Goal: Information Seeking & Learning: Learn about a topic

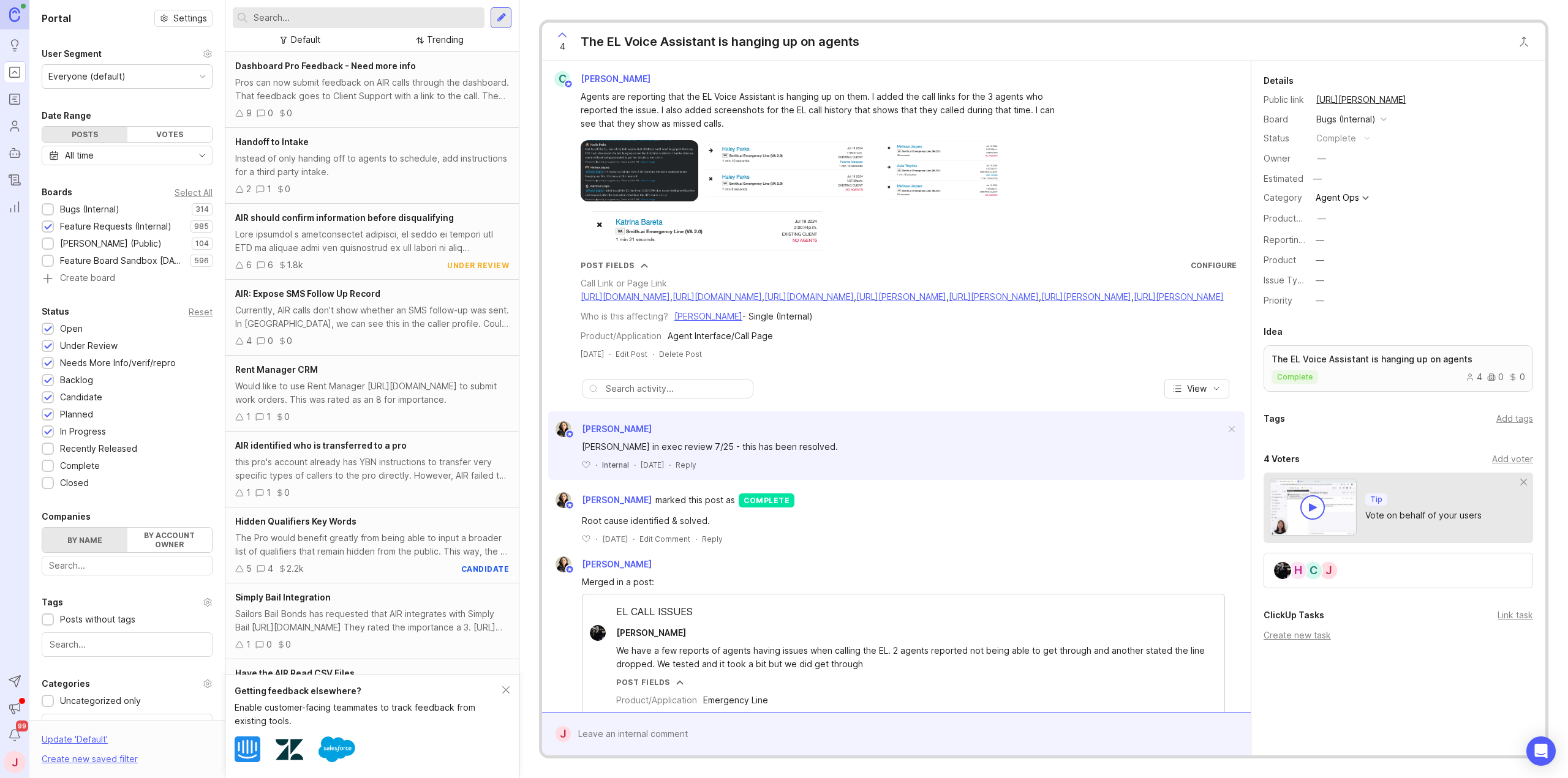
click at [376, 381] on div "Would like to use Rent Manager [URL][DOMAIN_NAME] to submit work orders. This w…" at bounding box center [372, 393] width 274 height 27
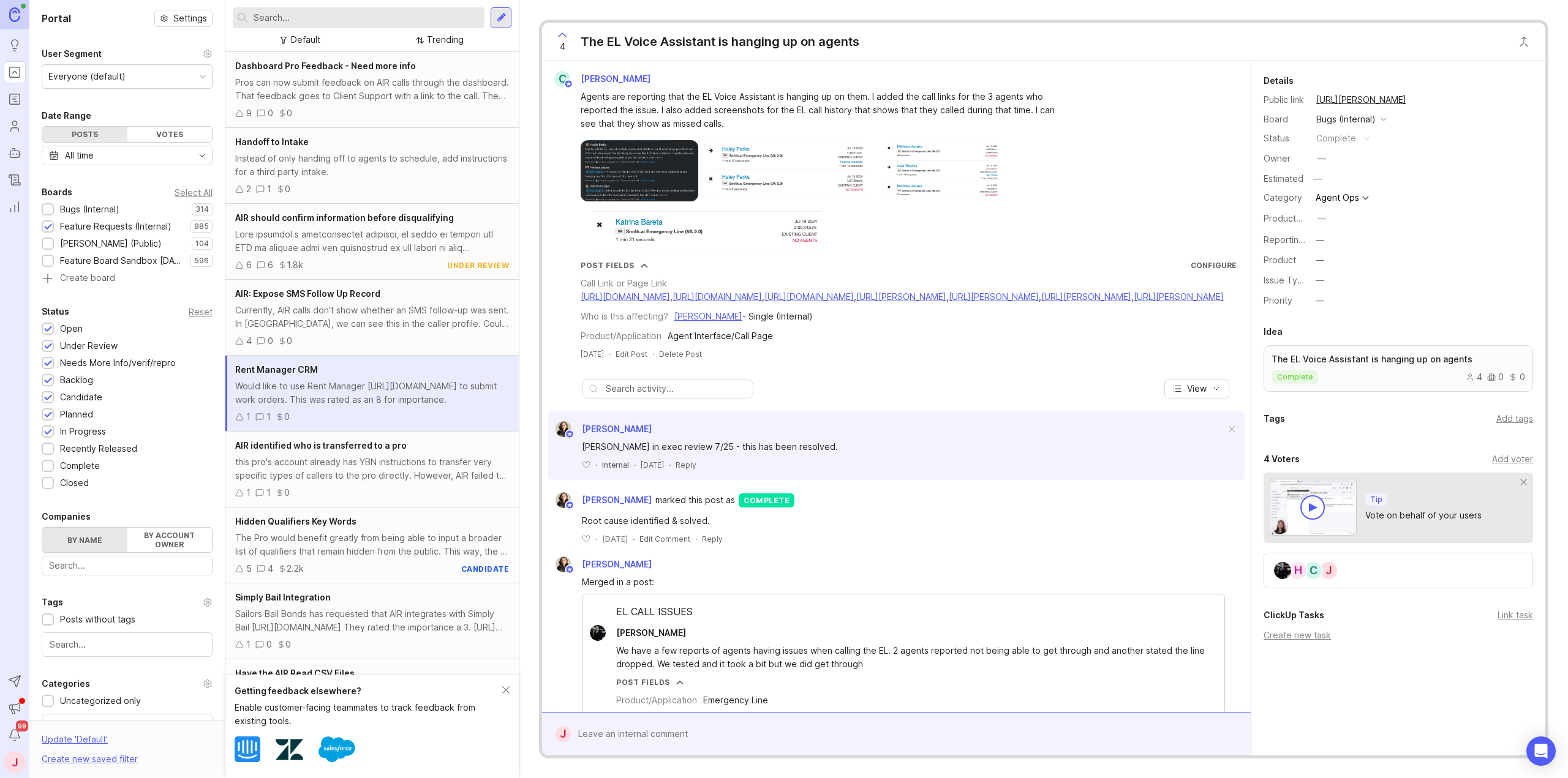
click at [389, 461] on div "this pro's account already has YBN instructions to transfer very specific types…" at bounding box center [372, 469] width 274 height 27
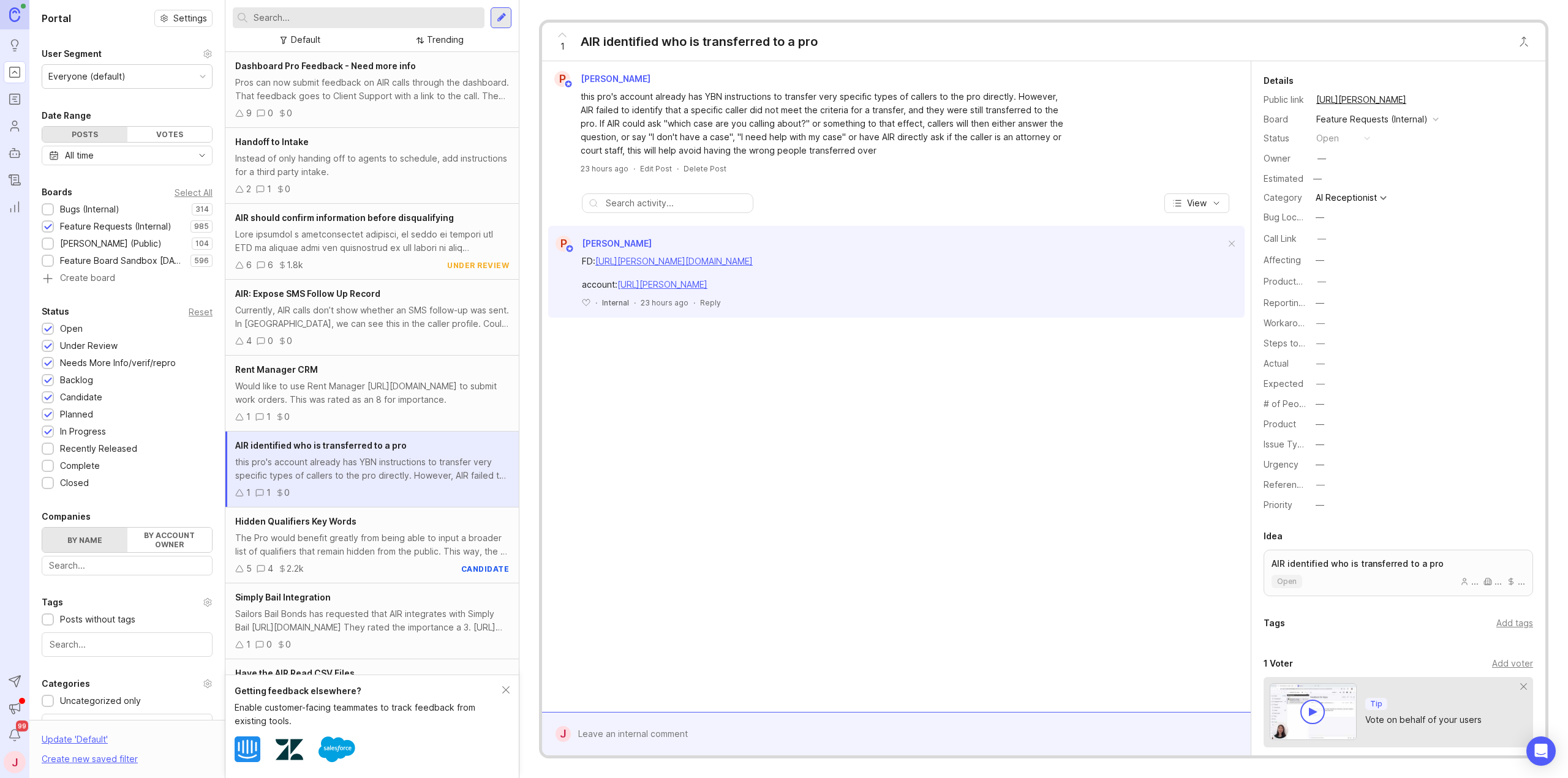
click at [400, 585] on div "Simply Bail Integration Sailors Bail Bonds has requested that AIR integrates wi…" at bounding box center [372, 621] width 293 height 76
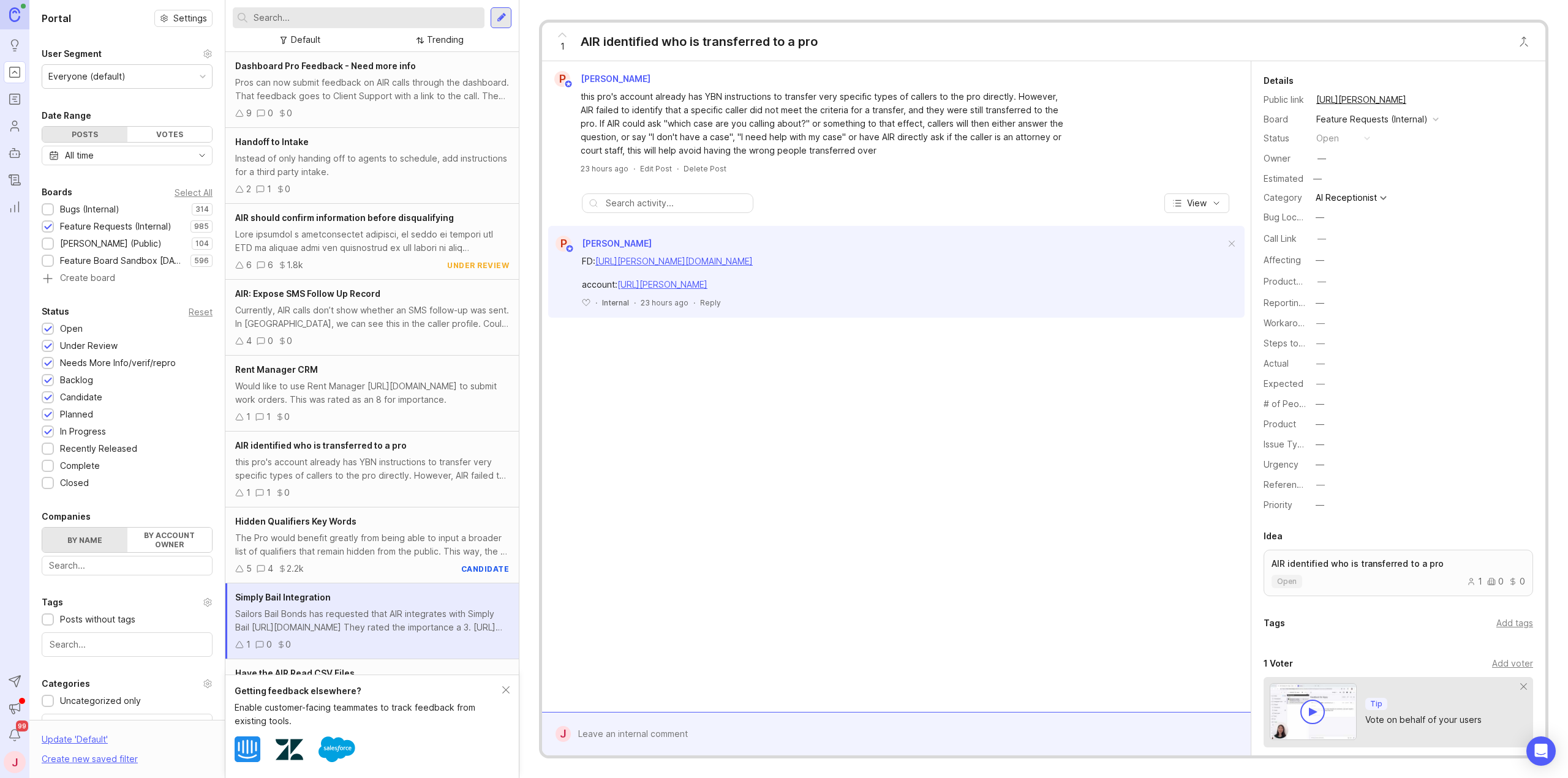
scroll to position [168, 0]
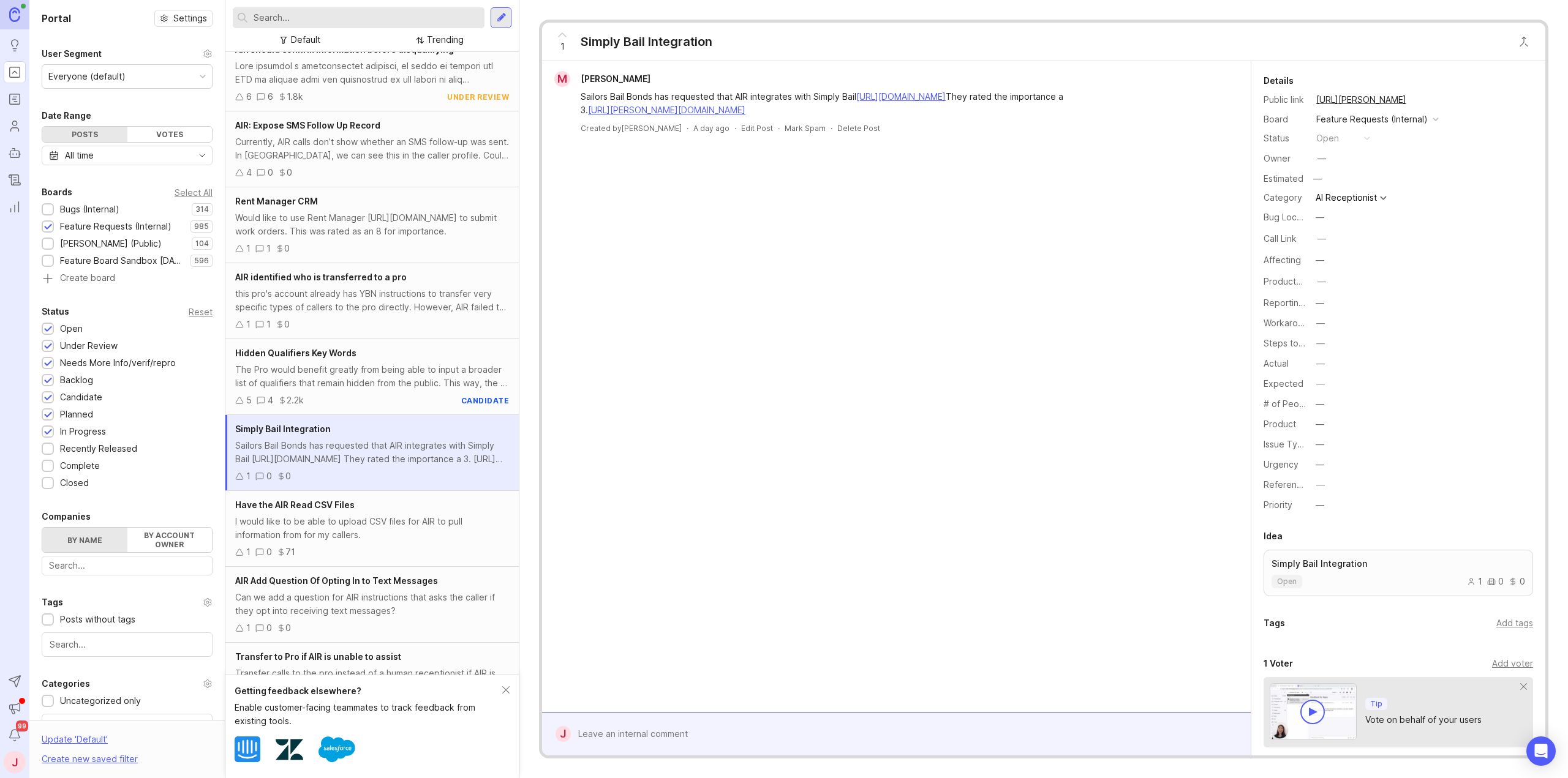
click at [398, 511] on div "Have the AIR Read CSV Files" at bounding box center [372, 505] width 274 height 14
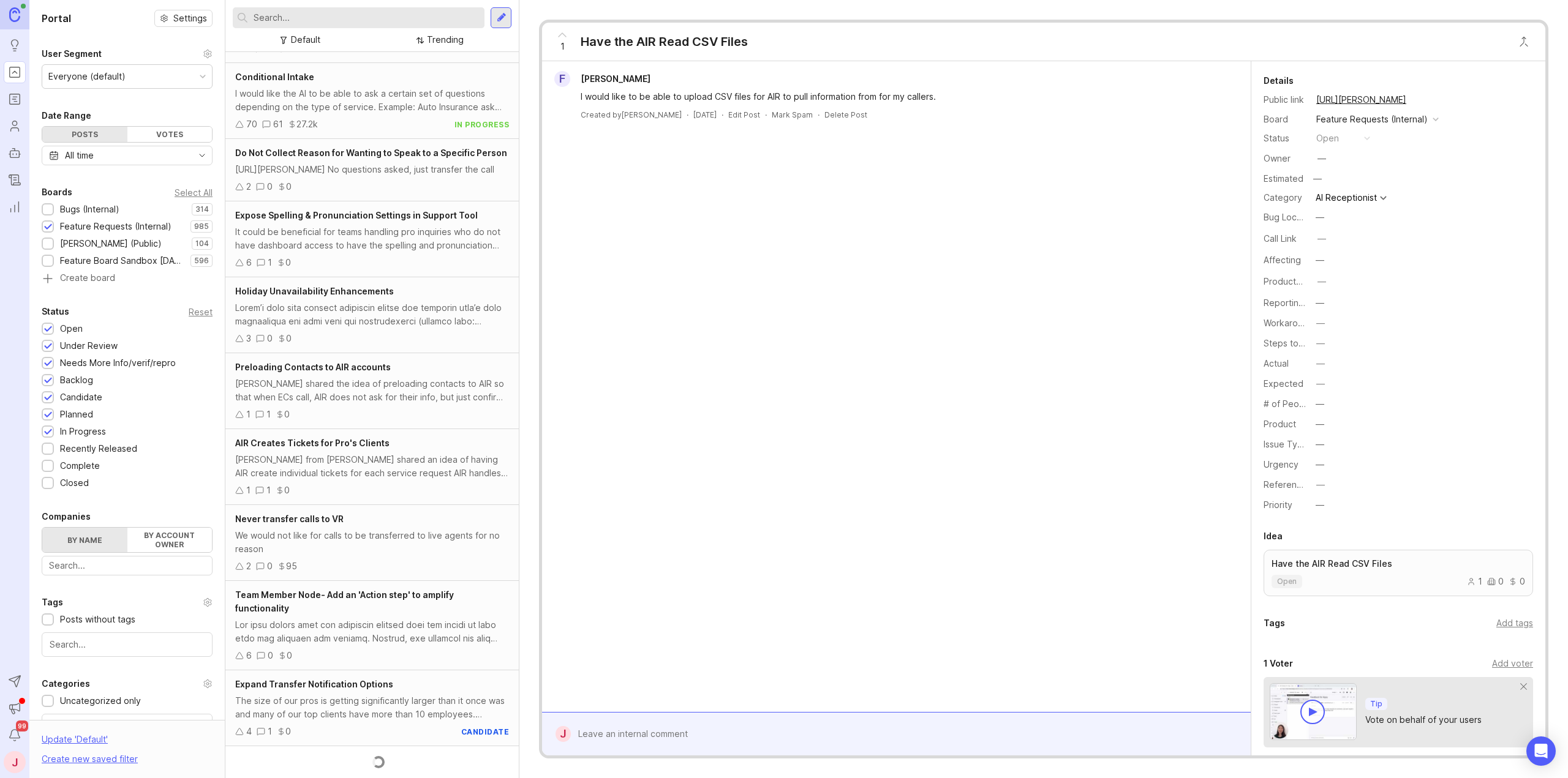
scroll to position [851, 0]
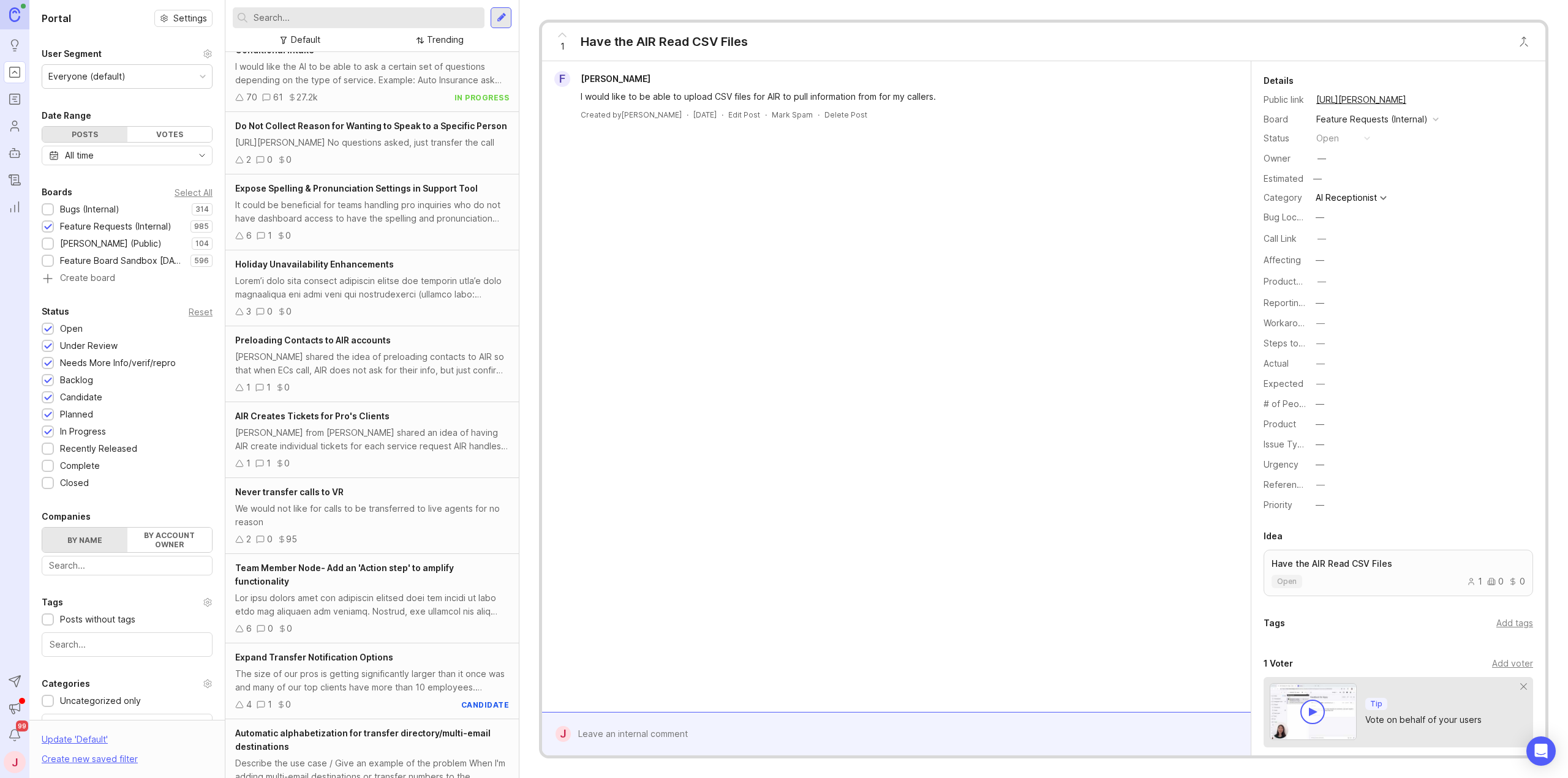
click at [370, 402] on div "Preloading Contacts to AIR accounts [PERSON_NAME] shared the idea of preloading…" at bounding box center [372, 364] width 293 height 76
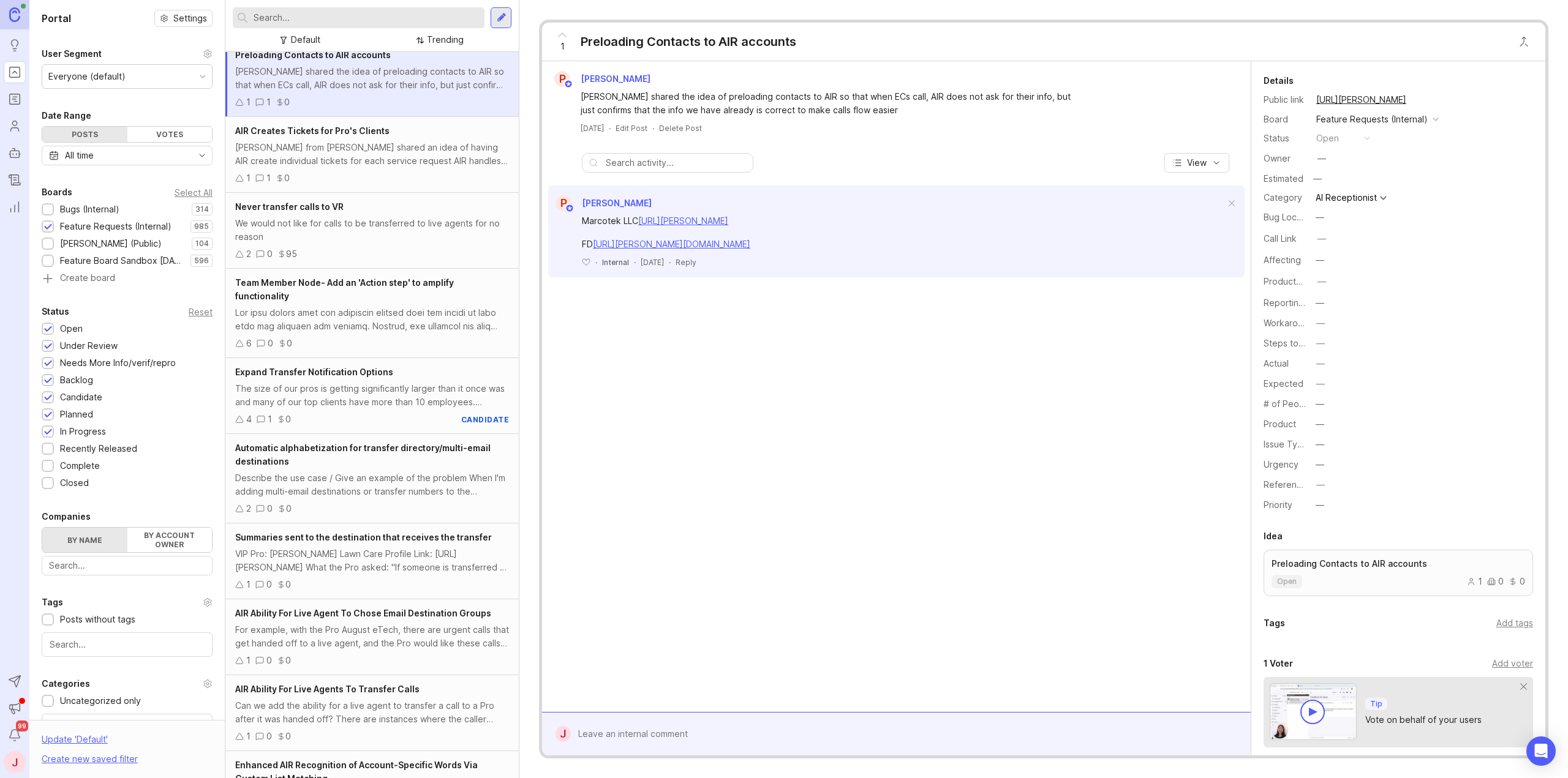
scroll to position [1402, 0]
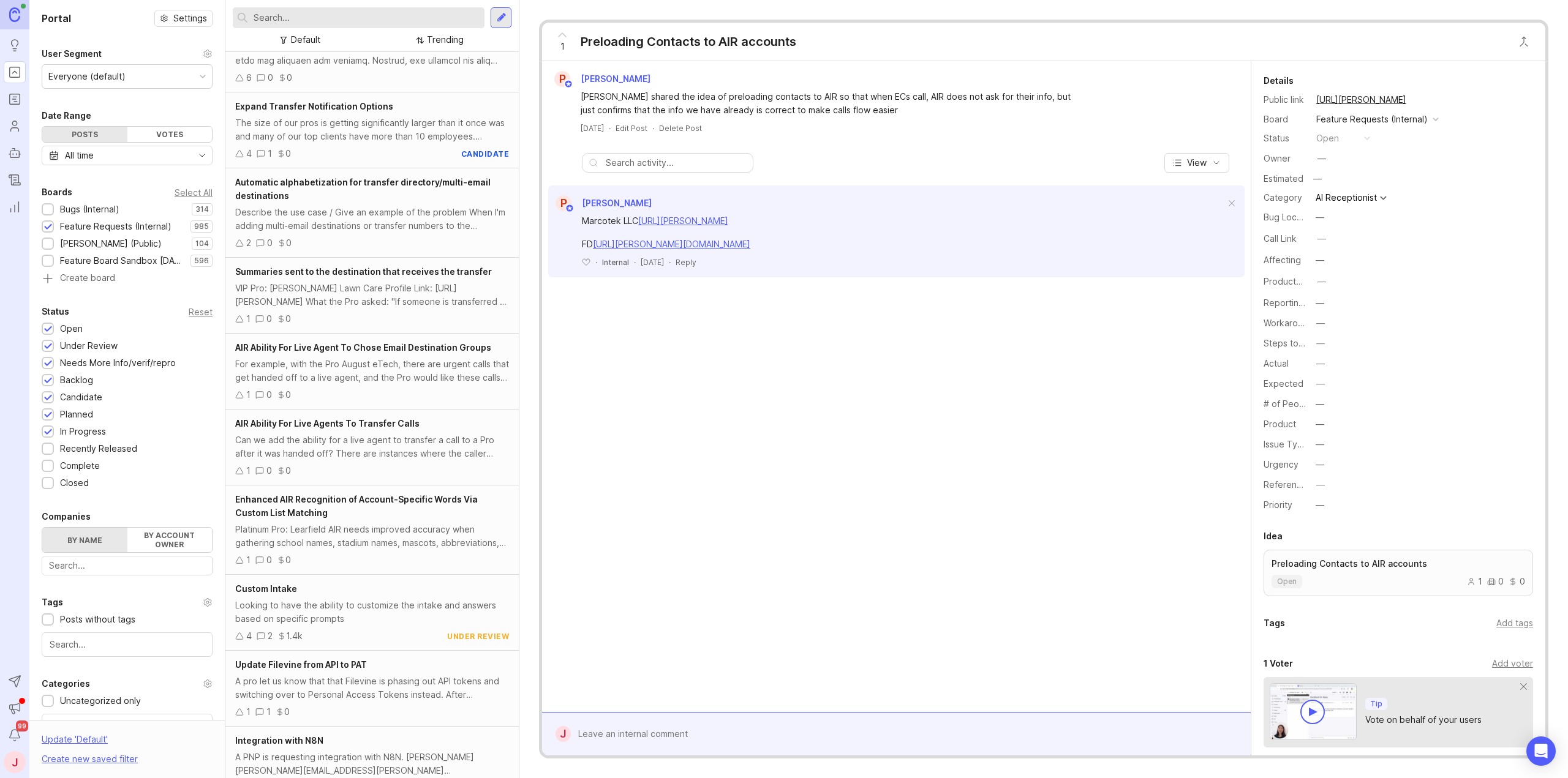
click at [376, 549] on div "Platinum Pro: Learfield AIR needs improved accuracy when gathering school names…" at bounding box center [372, 536] width 274 height 27
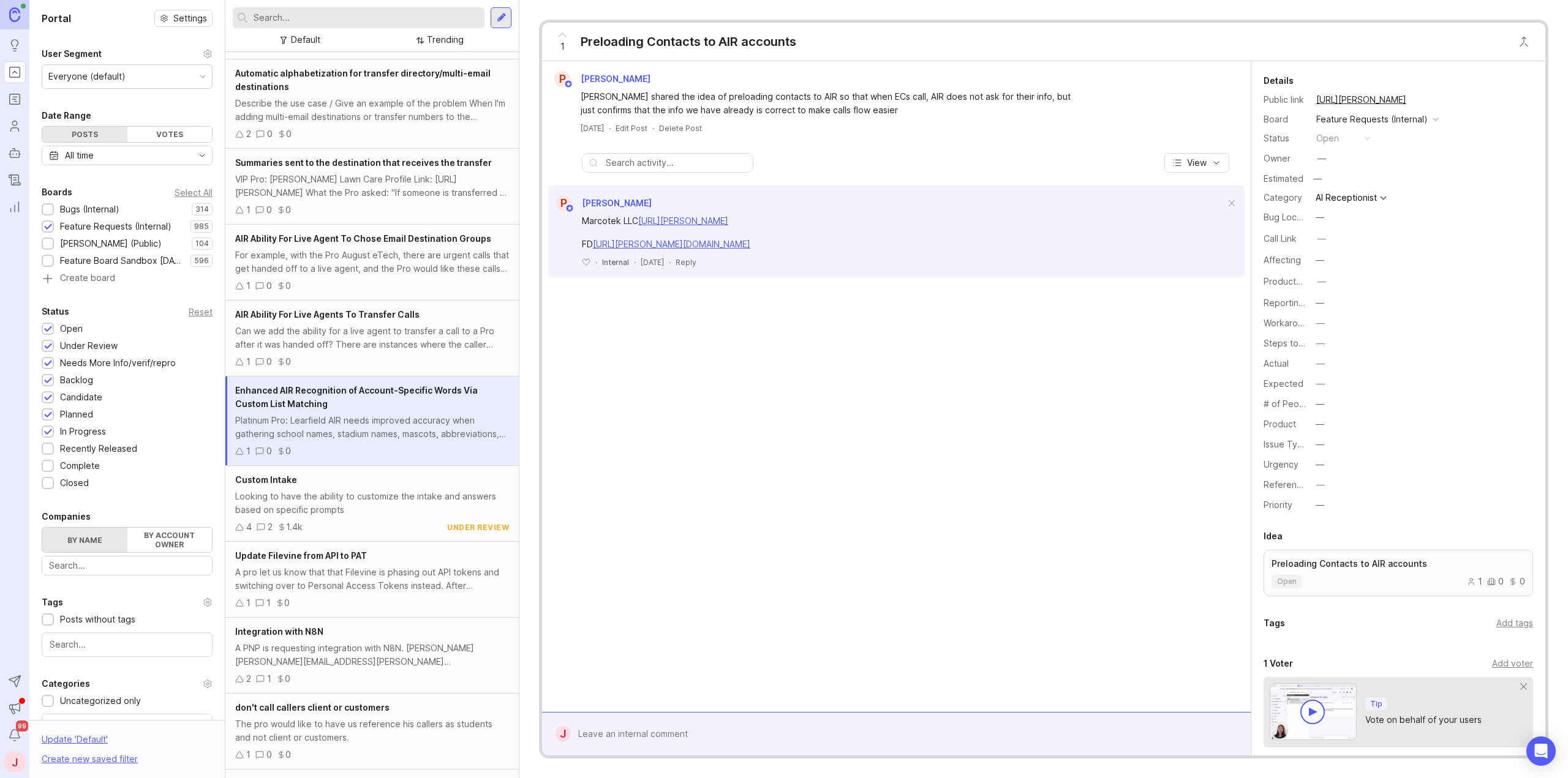
scroll to position [1637, 0]
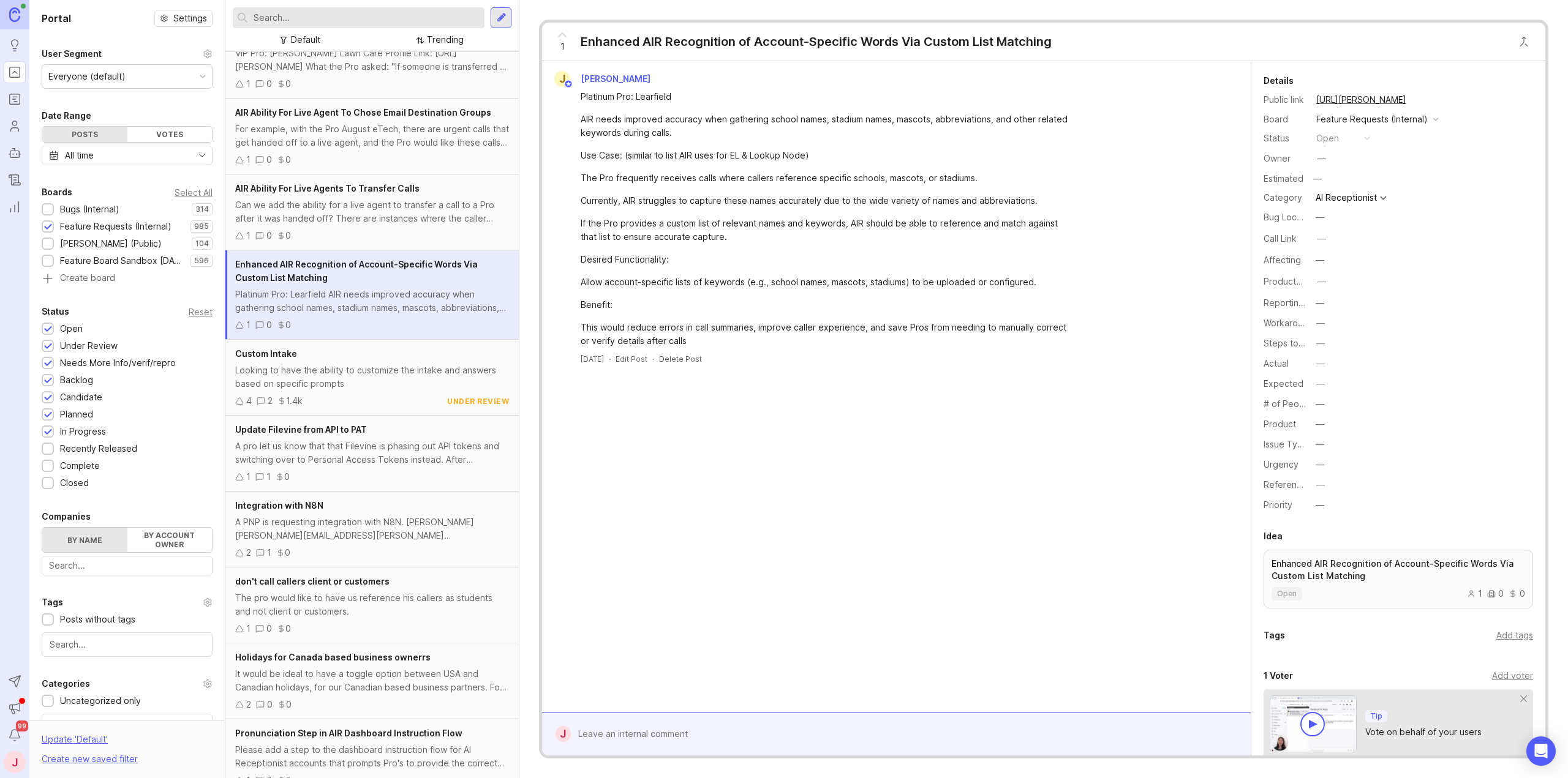
click at [360, 466] on div "A pro let us know that that Filevine is phasing out API tokens and switching ov…" at bounding box center [372, 452] width 274 height 27
